Goal: Information Seeking & Learning: Learn about a topic

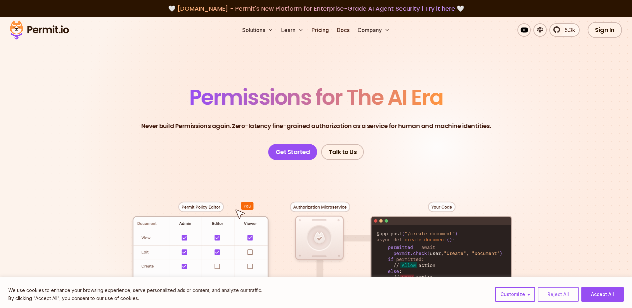
click at [559, 291] on button "Reject All" at bounding box center [558, 294] width 41 height 15
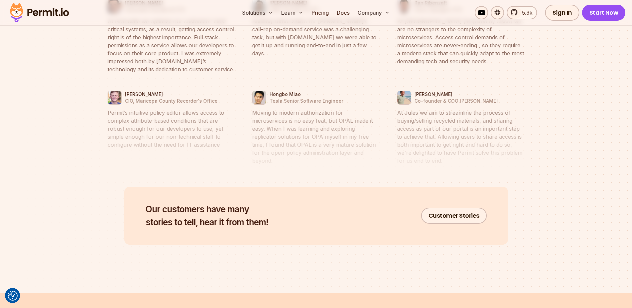
scroll to position [3564, 0]
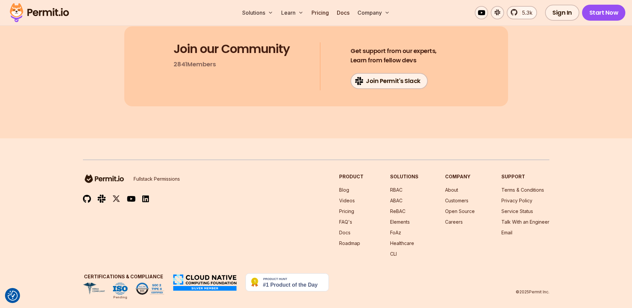
click at [359, 173] on h3 "Product" at bounding box center [351, 176] width 24 height 7
click at [451, 187] on link "About" at bounding box center [451, 190] width 13 height 6
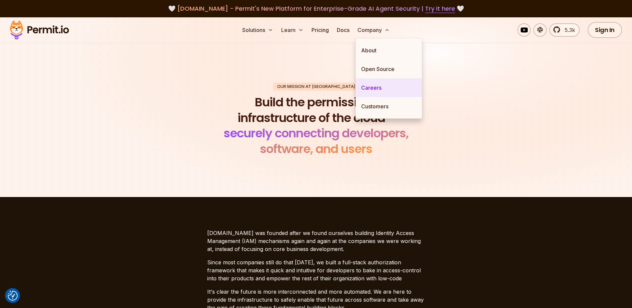
click at [377, 90] on link "Careers" at bounding box center [389, 87] width 66 height 19
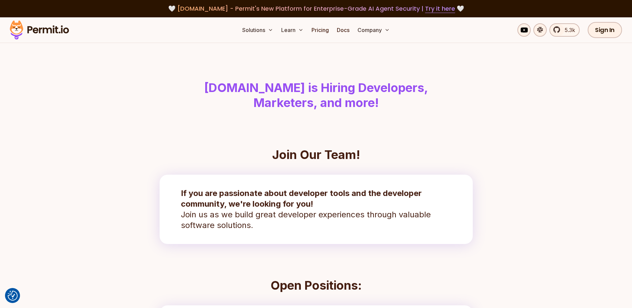
click at [46, 29] on img at bounding box center [39, 30] width 65 height 23
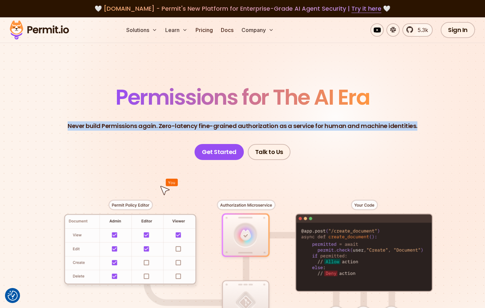
drag, startPoint x: 70, startPoint y: 125, endPoint x: 453, endPoint y: 122, distance: 383.1
click at [453, 122] on header "Permissions for The AI Era Never build Permissions again. Zero-latency fine-gra…" at bounding box center [242, 123] width 453 height 73
copy p "Never build Permissions again. Zero-latency fine-grained authorization as a ser…"
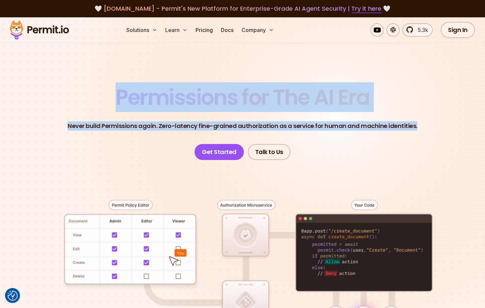
drag, startPoint x: 114, startPoint y: 94, endPoint x: 431, endPoint y: 118, distance: 318.3
click at [431, 118] on header "Permissions for The AI Era Never build Permissions again. Zero-latency fine-gra…" at bounding box center [242, 123] width 453 height 73
copy header "Permissions for The AI Era Never build Permissions again. Zero-latency fine-gra…"
click at [157, 131] on header "Permissions for The AI Era Never build Permissions again. Zero-latency fine-gra…" at bounding box center [242, 123] width 453 height 73
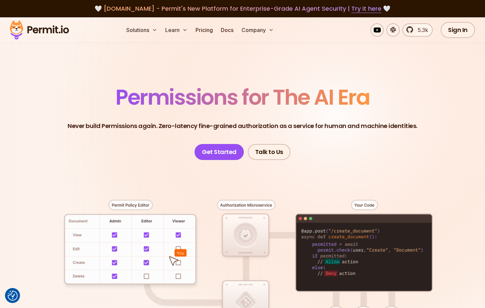
drag, startPoint x: 157, startPoint y: 131, endPoint x: 156, endPoint y: 128, distance: 3.3
click at [157, 130] on header "Permissions for The AI Era Never build Permissions again. Zero-latency fine-gra…" at bounding box center [242, 123] width 453 height 73
drag, startPoint x: 156, startPoint y: 128, endPoint x: 156, endPoint y: 124, distance: 3.7
click at [156, 124] on p "Never build Permissions again. Zero-latency fine-grained authorization as a ser…" at bounding box center [243, 125] width 350 height 9
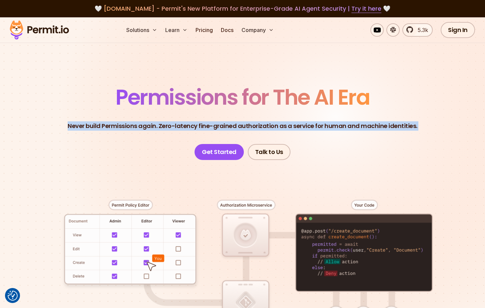
click at [156, 124] on p "Never build Permissions again. Zero-latency fine-grained authorization as a ser…" at bounding box center [243, 125] width 350 height 9
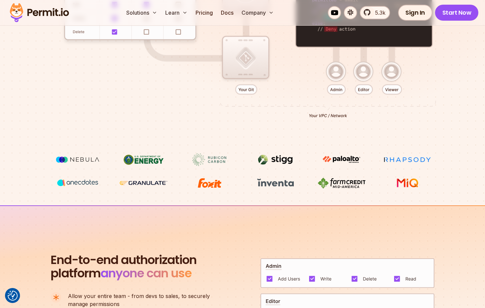
scroll to position [466, 0]
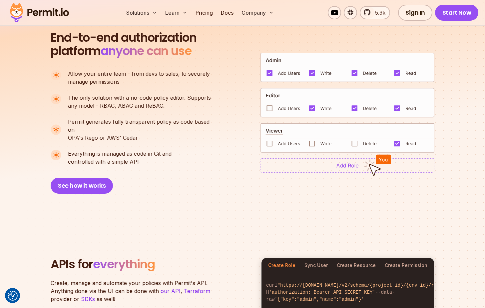
drag, startPoint x: 45, startPoint y: 35, endPoint x: 155, endPoint y: 151, distance: 159.8
click at [155, 151] on section "End-to-end authorization platform anyone can use A no-code authorization platfo…" at bounding box center [242, 104] width 485 height 243
copy div "End-to-end authorization platform anyone can use A no-code authorization platfo…"
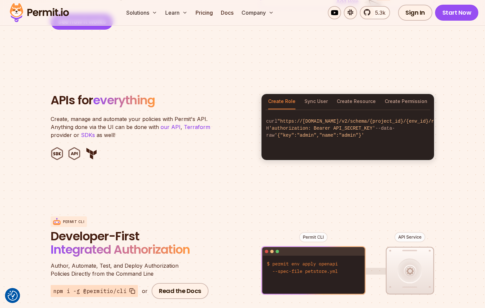
scroll to position [666, 0]
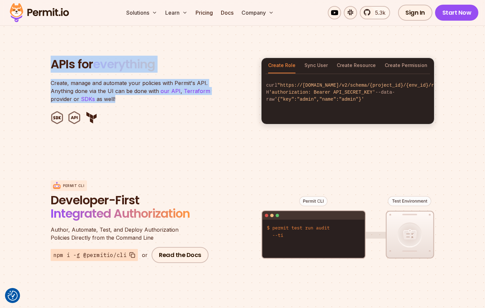
drag, startPoint x: 48, startPoint y: 54, endPoint x: 122, endPoint y: 90, distance: 82.2
click at [122, 90] on section "APIs for everything Create, manage and automate your policies with Permit's API…" at bounding box center [242, 91] width 485 height 131
copy header "APIs for everything Create, manage and automate your policies with Permit's API…"
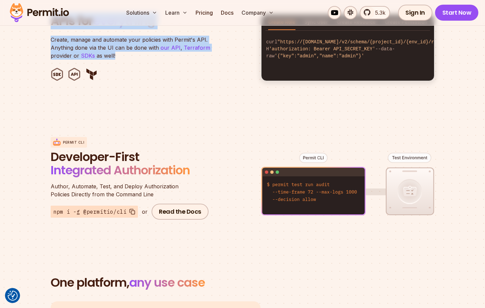
scroll to position [733, 0]
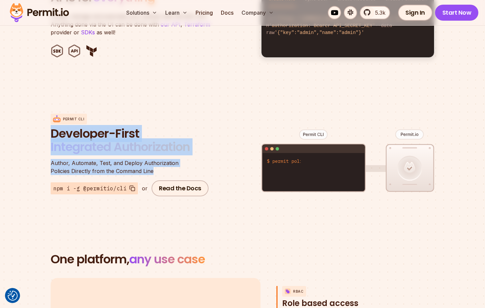
drag, startPoint x: 51, startPoint y: 124, endPoint x: 166, endPoint y: 163, distance: 121.8
click at [166, 163] on section "Permit CLI Developer-First Integrated Authorization Author, Automate, Test, and…" at bounding box center [242, 155] width 485 height 131
copy div "Developer-First Integrated Authorization Author, Automate, Test, and Deploy Aut…"
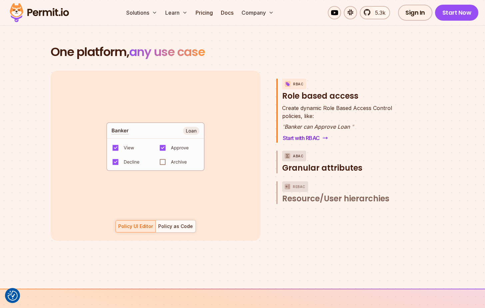
scroll to position [933, 0]
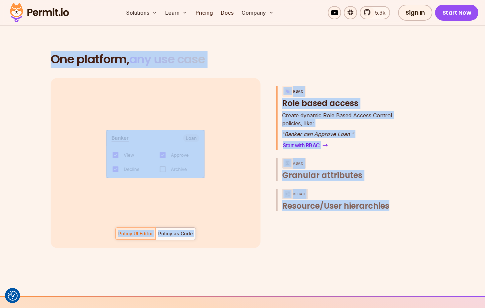
drag, startPoint x: 48, startPoint y: 49, endPoint x: 465, endPoint y: 202, distance: 444.7
click at [465, 202] on section "One platform, any use case RBAC Role based access default allow := false allow …" at bounding box center [242, 158] width 485 height 275
copy section "One platform, any use case RBAC Role based access default allow := false allow …"
click at [334, 170] on span "Granular attributes" at bounding box center [322, 175] width 80 height 11
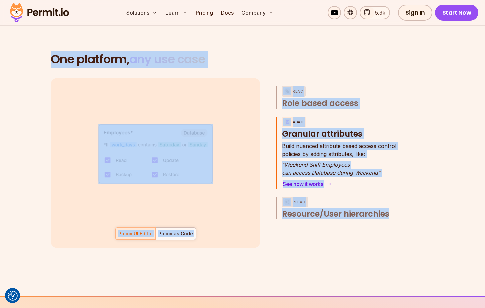
click at [318, 145] on p "Build nuanced attribute based access control policies by adding attributes, lik…" at bounding box center [339, 150] width 114 height 16
click at [292, 142] on p "Build nuanced attribute based access control policies by adding attributes, lik…" at bounding box center [339, 150] width 114 height 16
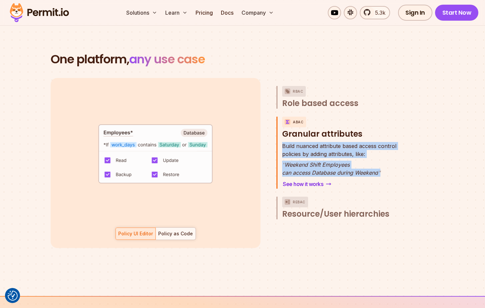
drag, startPoint x: 282, startPoint y: 137, endPoint x: 384, endPoint y: 163, distance: 105.5
click at [384, 163] on div "Build nuanced attribute based access control policies by adding attributes, lik…" at bounding box center [339, 159] width 114 height 35
copy div "Build nuanced attribute based access control policies by adding attributes, lik…"
click at [329, 209] on span "Resource/User hierarchies" at bounding box center [335, 214] width 107 height 11
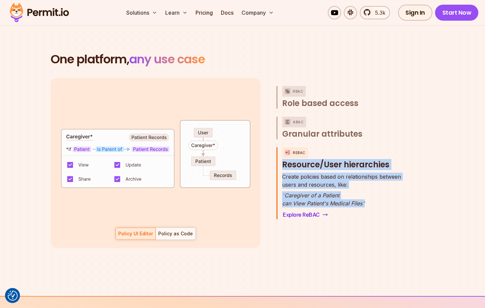
drag, startPoint x: 280, startPoint y: 156, endPoint x: 370, endPoint y: 193, distance: 97.6
click at [370, 193] on div "ReBAC Resource/User hierarchies Create policies based on relationships between …" at bounding box center [341, 183] width 130 height 72
copy div "Resource/User hierarchies Create policies based on relationships between users …"
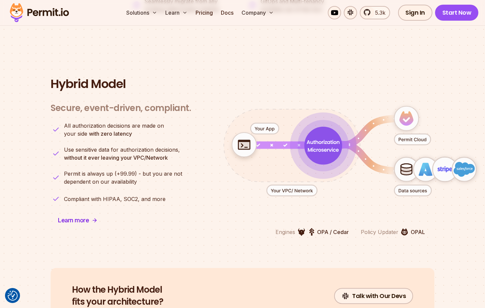
scroll to position [1133, 0]
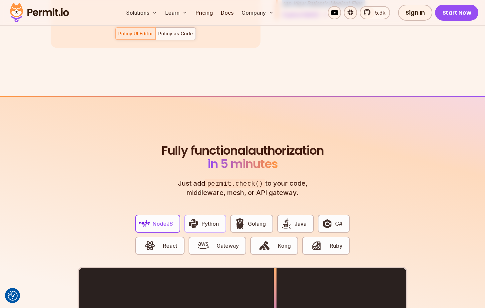
click at [203, 220] on span "Python" at bounding box center [210, 224] width 17 height 8
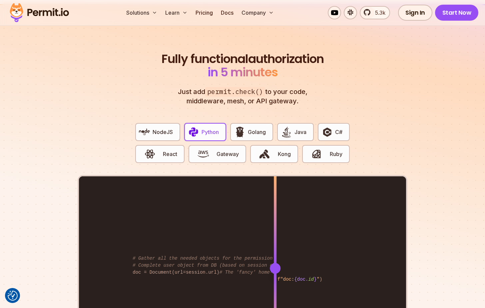
scroll to position [1233, 0]
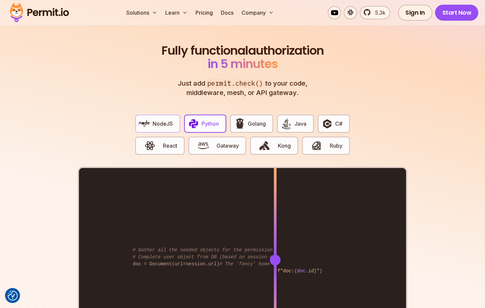
click at [163, 124] on button "NodeJS" at bounding box center [157, 124] width 45 height 18
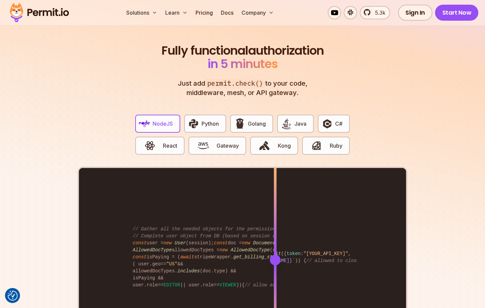
drag, startPoint x: 198, startPoint y: 42, endPoint x: 313, endPoint y: 82, distance: 121.9
click at [313, 82] on header "Fully functional authorization in 5 minutes Just add permit.check() to your cod…" at bounding box center [242, 70] width 165 height 53
copy header "Fully functional authorization in 5 minutes Just add permit.check() to your cod…"
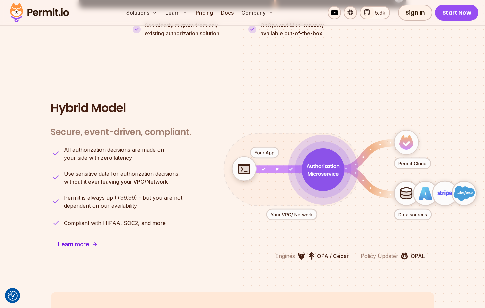
scroll to position [1566, 0]
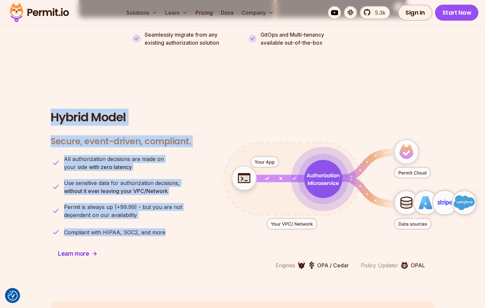
drag, startPoint x: 48, startPoint y: 105, endPoint x: 184, endPoint y: 228, distance: 182.6
click at [184, 228] on section "Hybrid Model Secure, event-driven, compliant. Engines OPA / Cedar Policy Update…" at bounding box center [242, 190] width 485 height 223
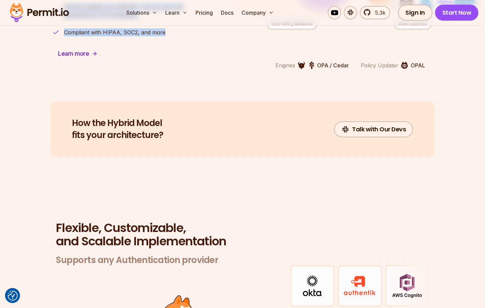
copy div "Hybrid Model Secure, event-driven, compliant. Engines OPA / Cedar Policy Update…"
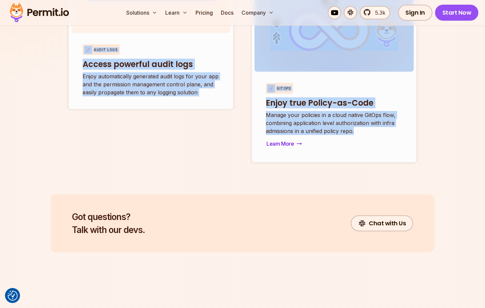
scroll to position [2633, 0]
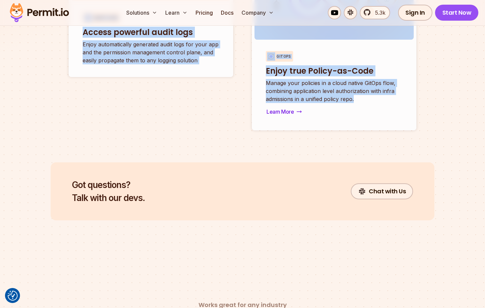
drag, startPoint x: 170, startPoint y: 53, endPoint x: 367, endPoint y: 101, distance: 203.7
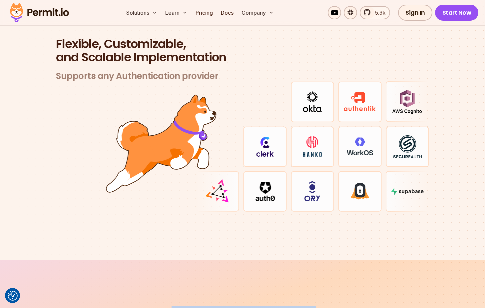
scroll to position [1933, 0]
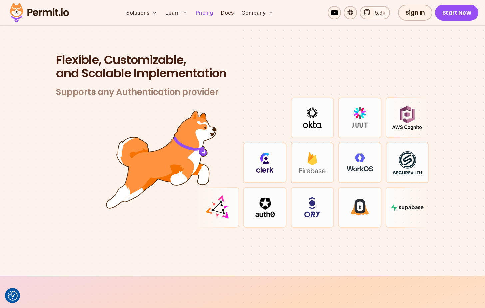
click at [206, 12] on link "Pricing" at bounding box center [204, 12] width 23 height 13
